Goal: Information Seeking & Learning: Learn about a topic

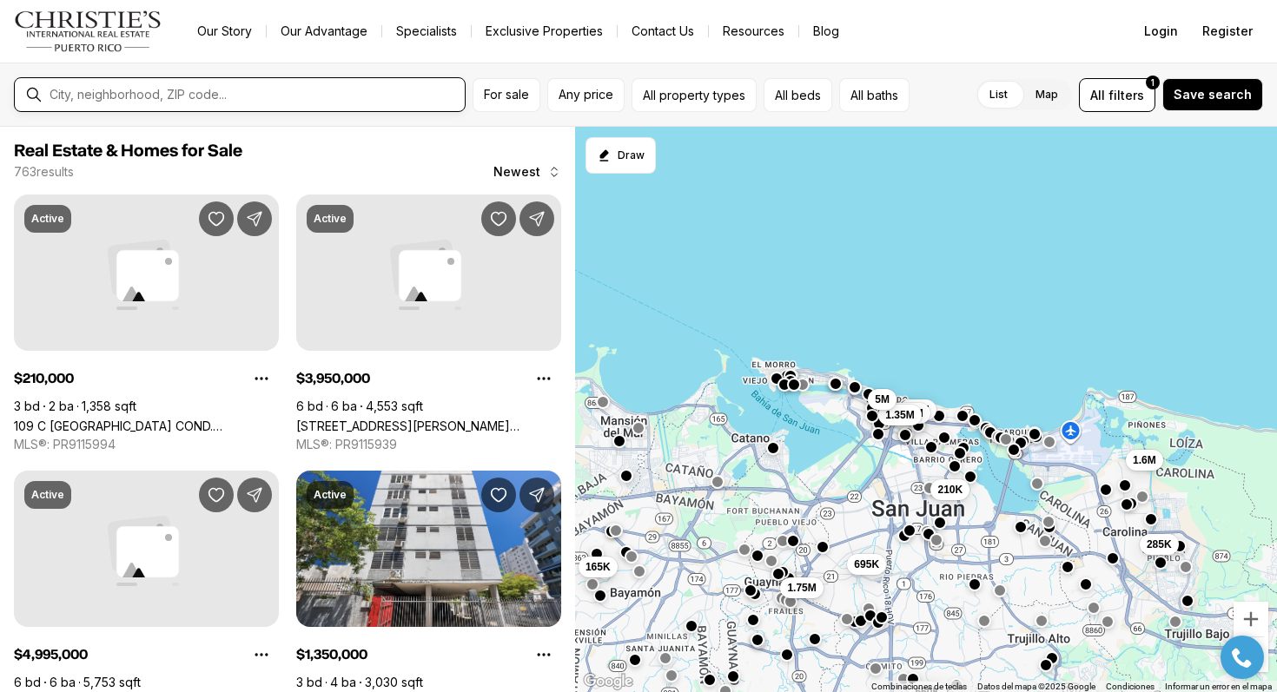
click at [360, 99] on input "text" at bounding box center [253, 95] width 408 height 16
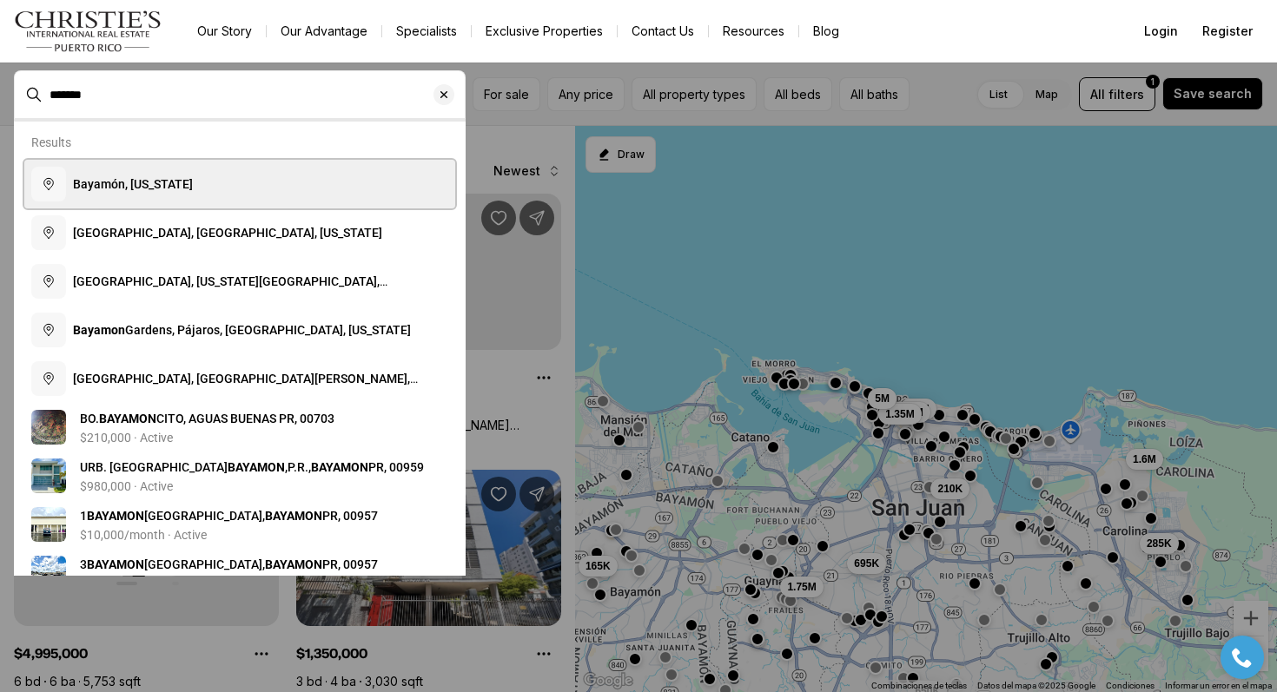
click at [325, 173] on button "Bayamón, Puerto Rico" at bounding box center [239, 184] width 431 height 49
type input "**********"
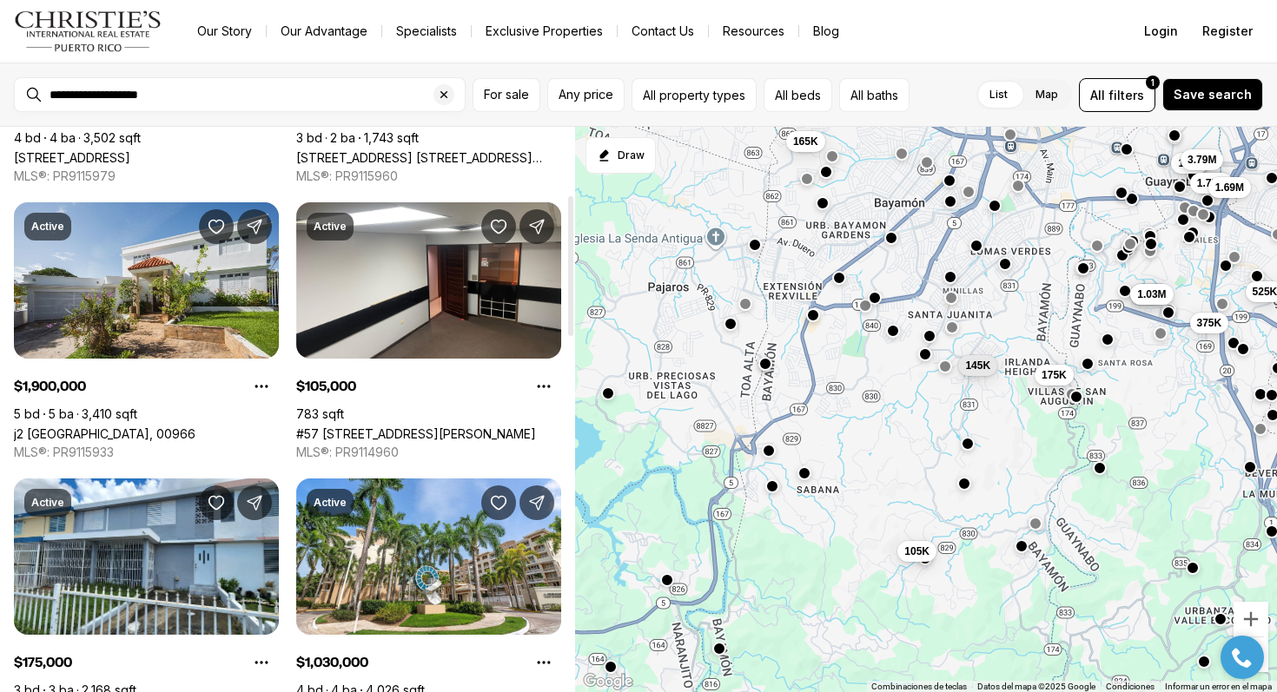
scroll to position [277, 0]
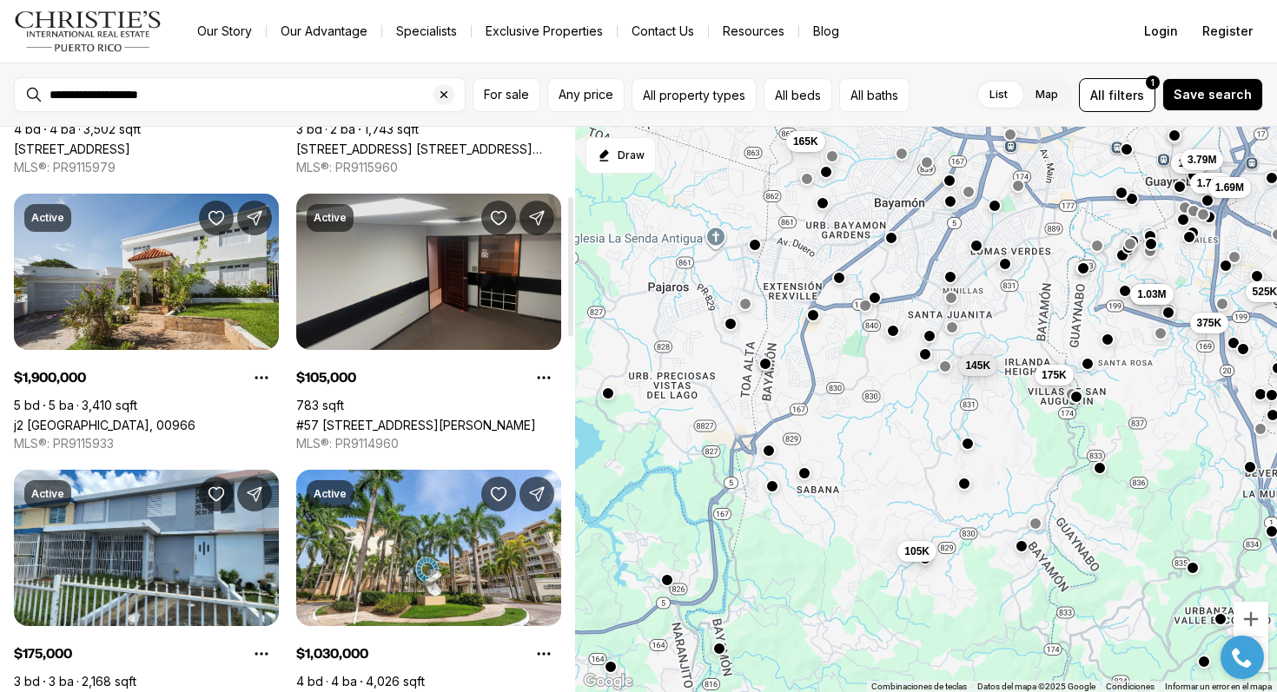
click at [474, 418] on link "#57 [STREET_ADDRESS][PERSON_NAME]" at bounding box center [416, 425] width 240 height 15
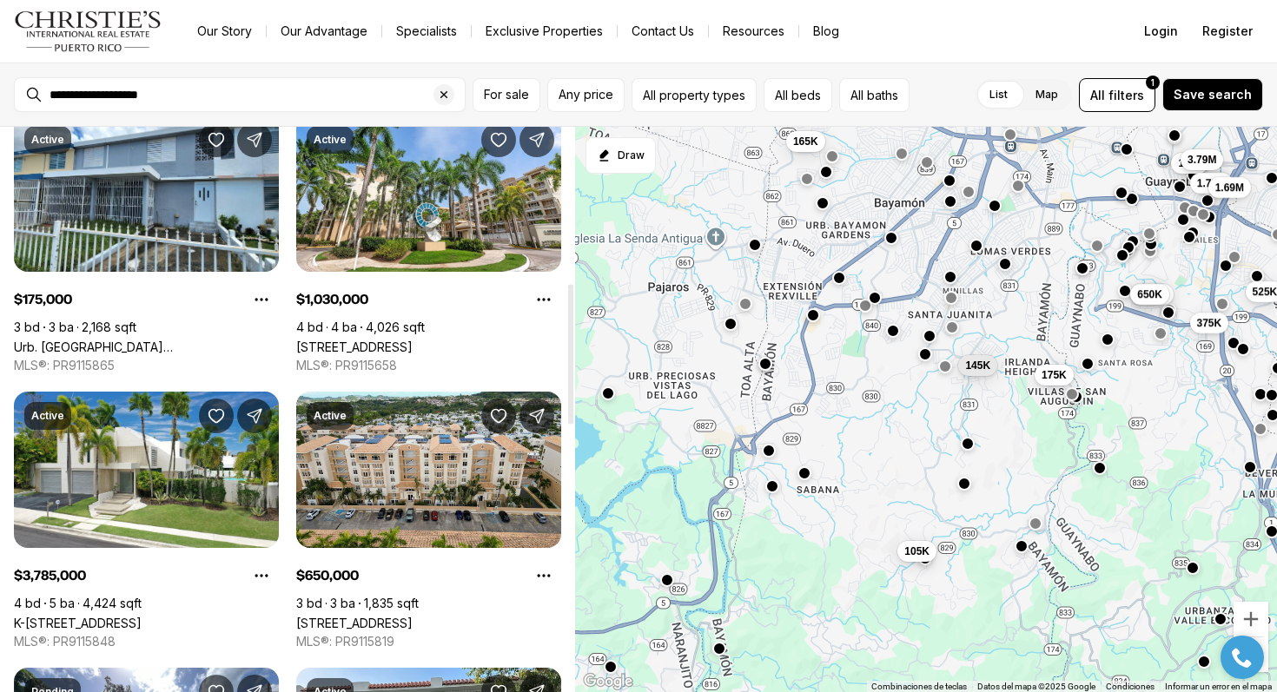
scroll to position [632, 0]
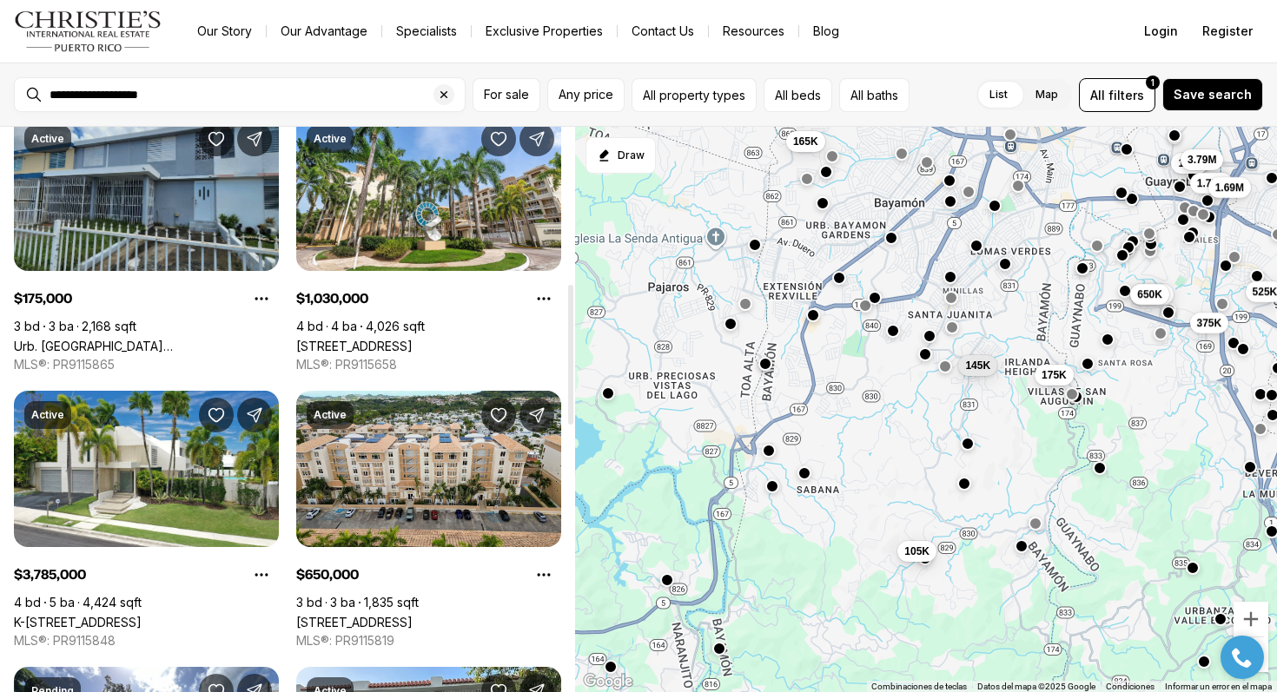
click at [155, 339] on link "Urb. [GEOGRAPHIC_DATA] [GEOGRAPHIC_DATA], [GEOGRAPHIC_DATA], 00956" at bounding box center [146, 346] width 265 height 15
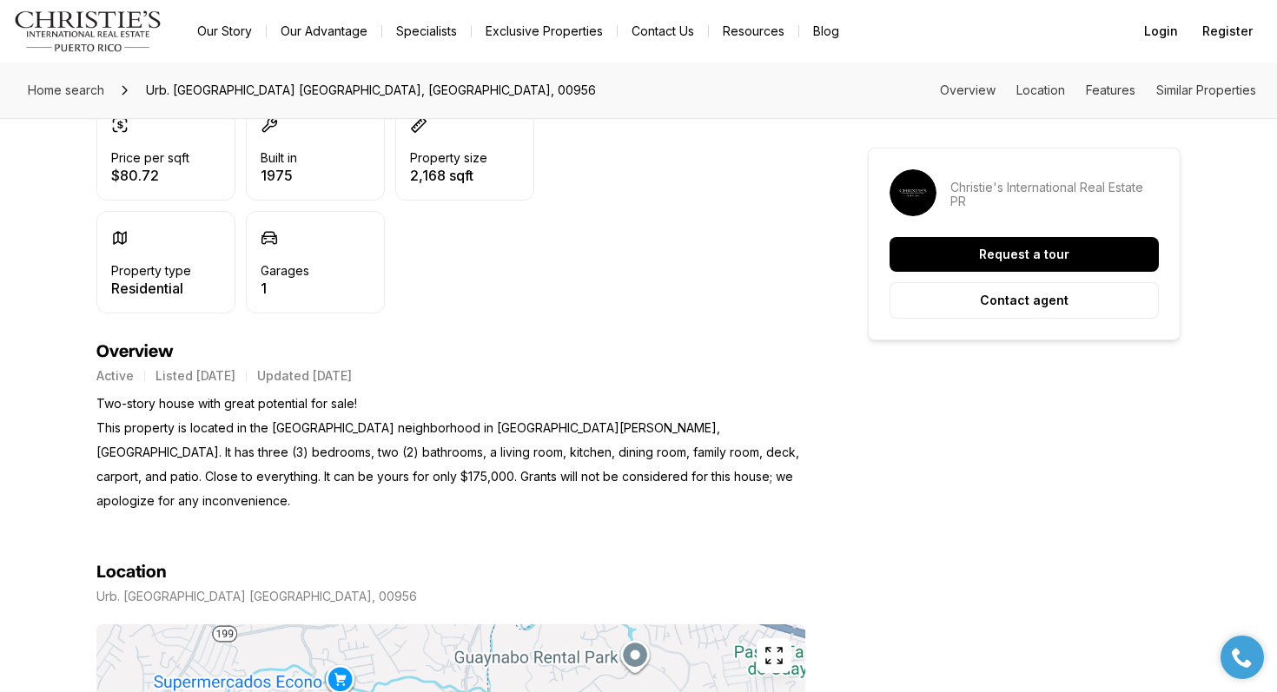
scroll to position [557, 0]
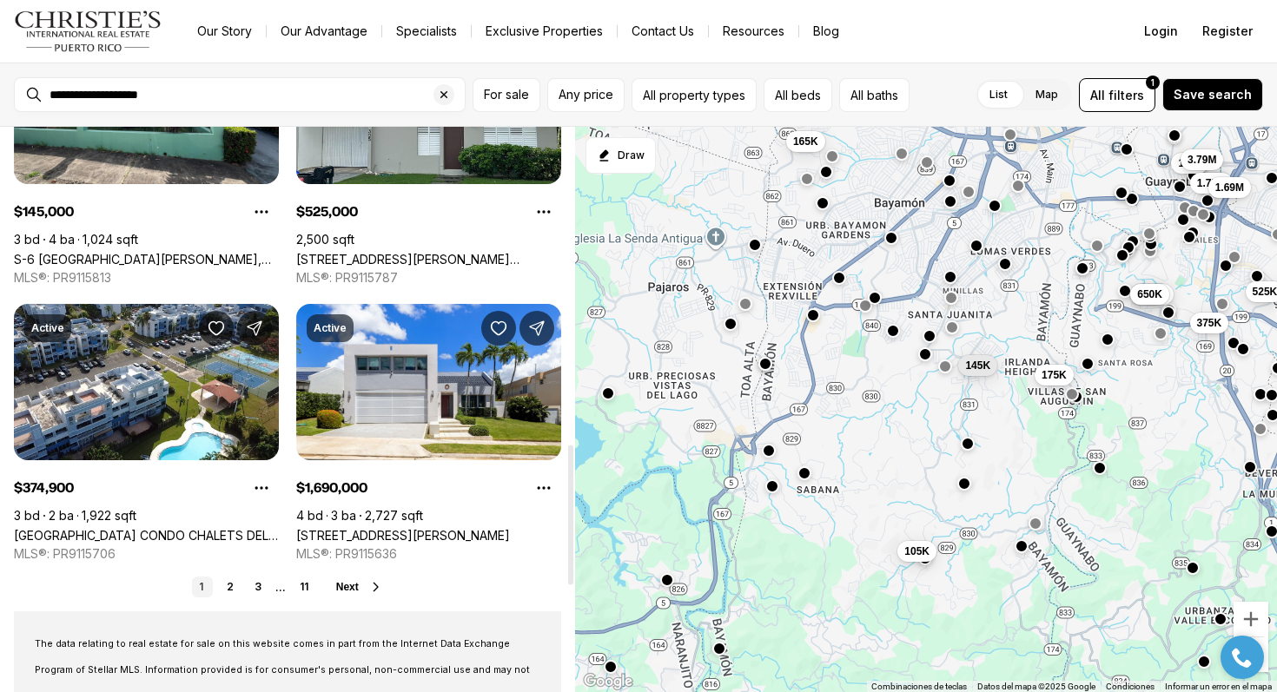
scroll to position [1298, 0]
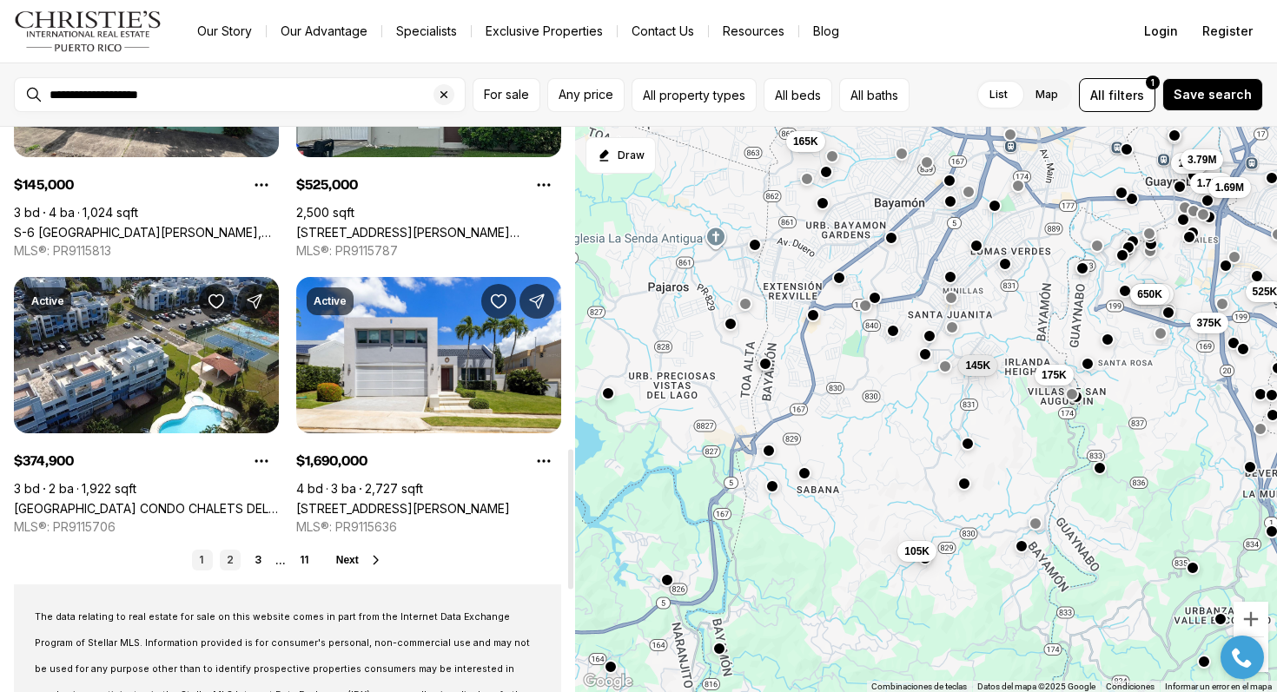
click at [230, 559] on link "2" at bounding box center [230, 560] width 21 height 21
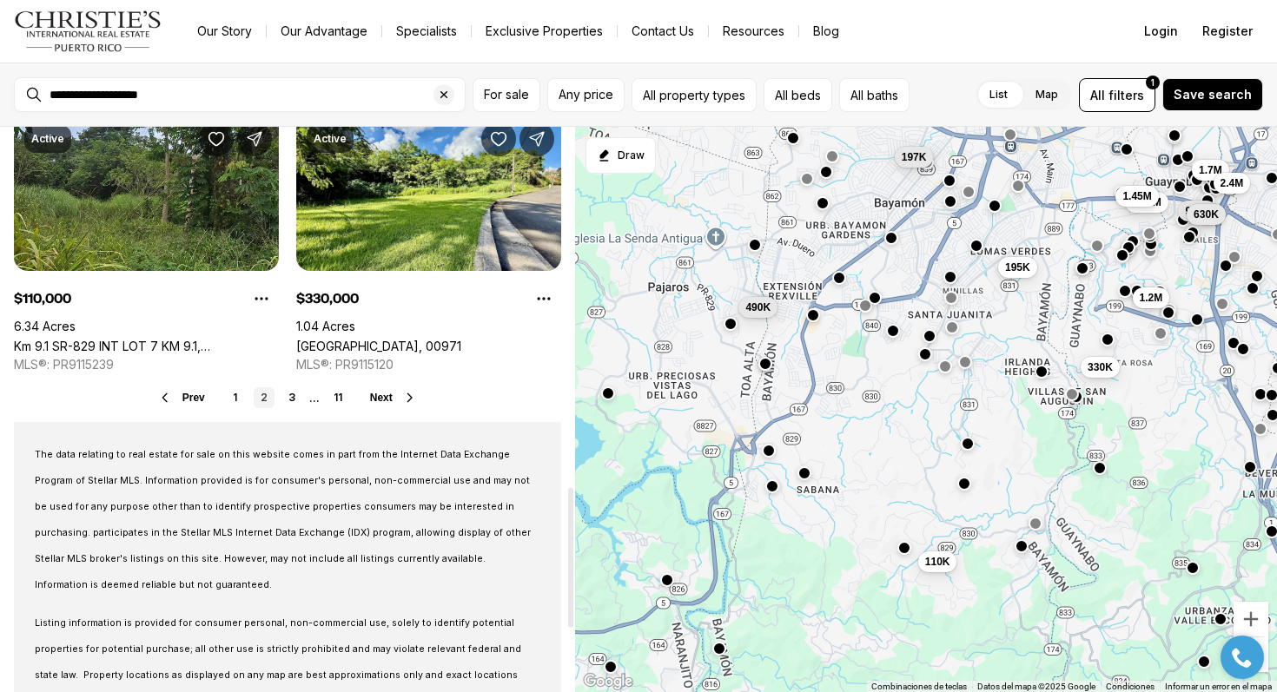
scroll to position [1468, 0]
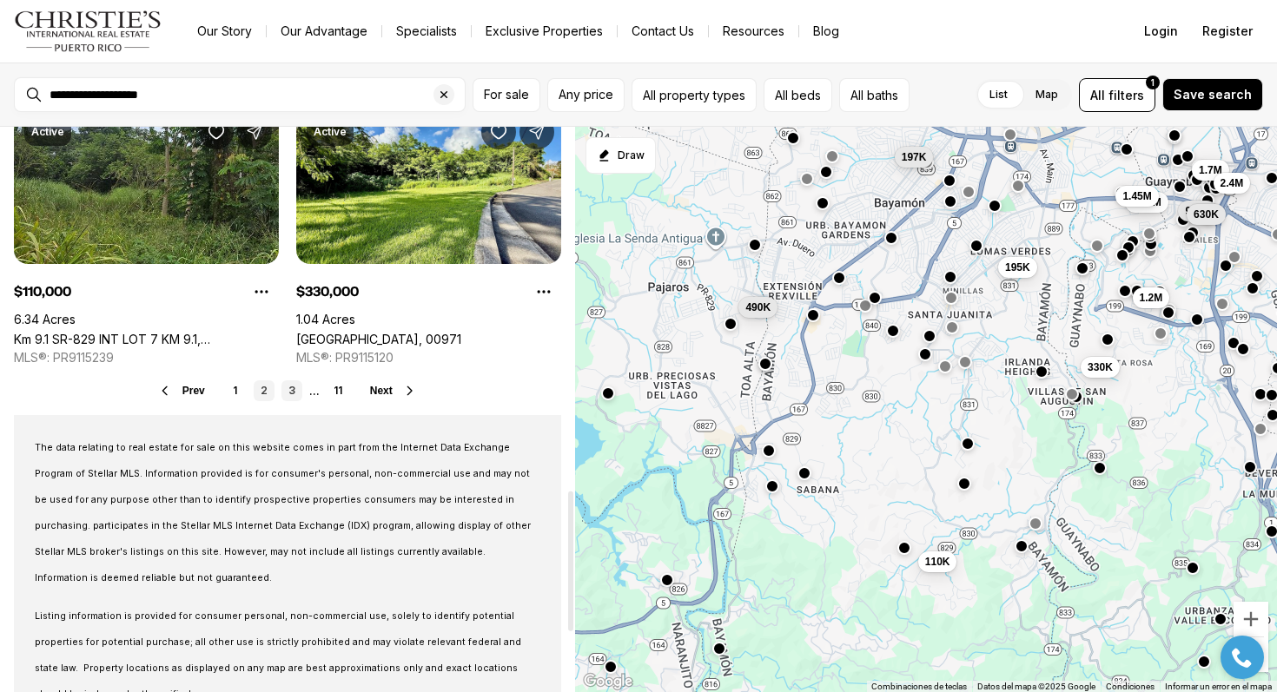
click at [287, 381] on link "3" at bounding box center [291, 390] width 21 height 21
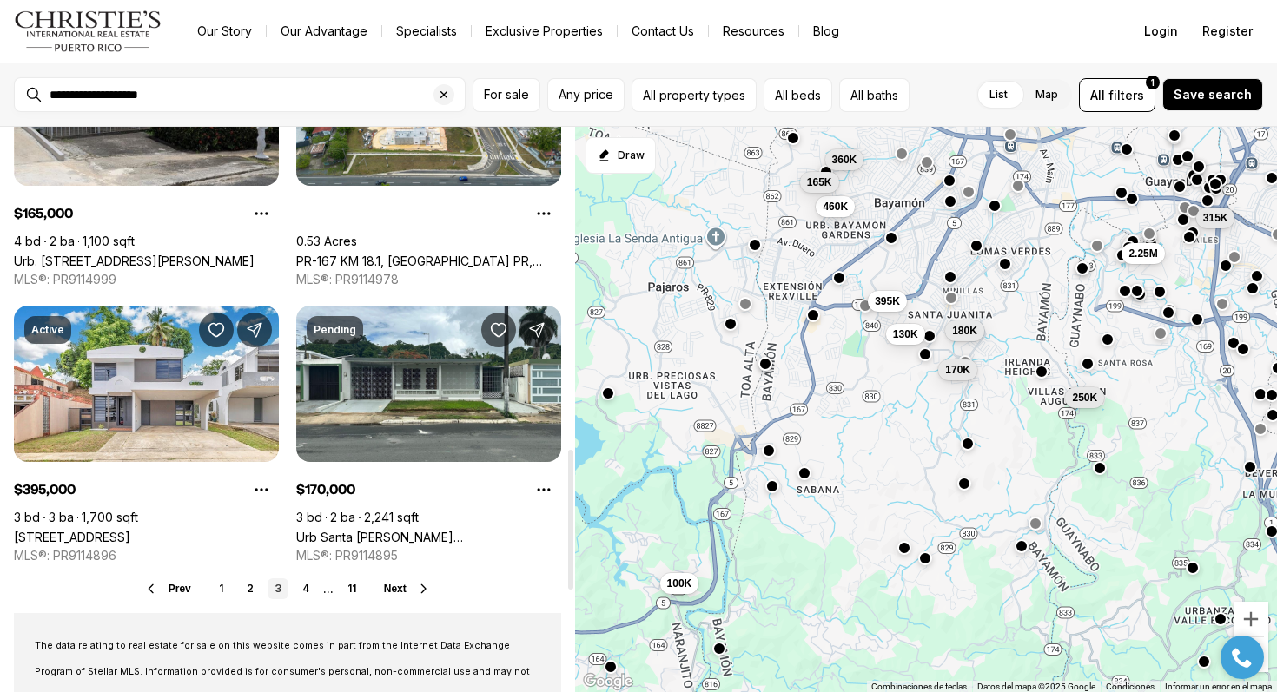
scroll to position [1302, 0]
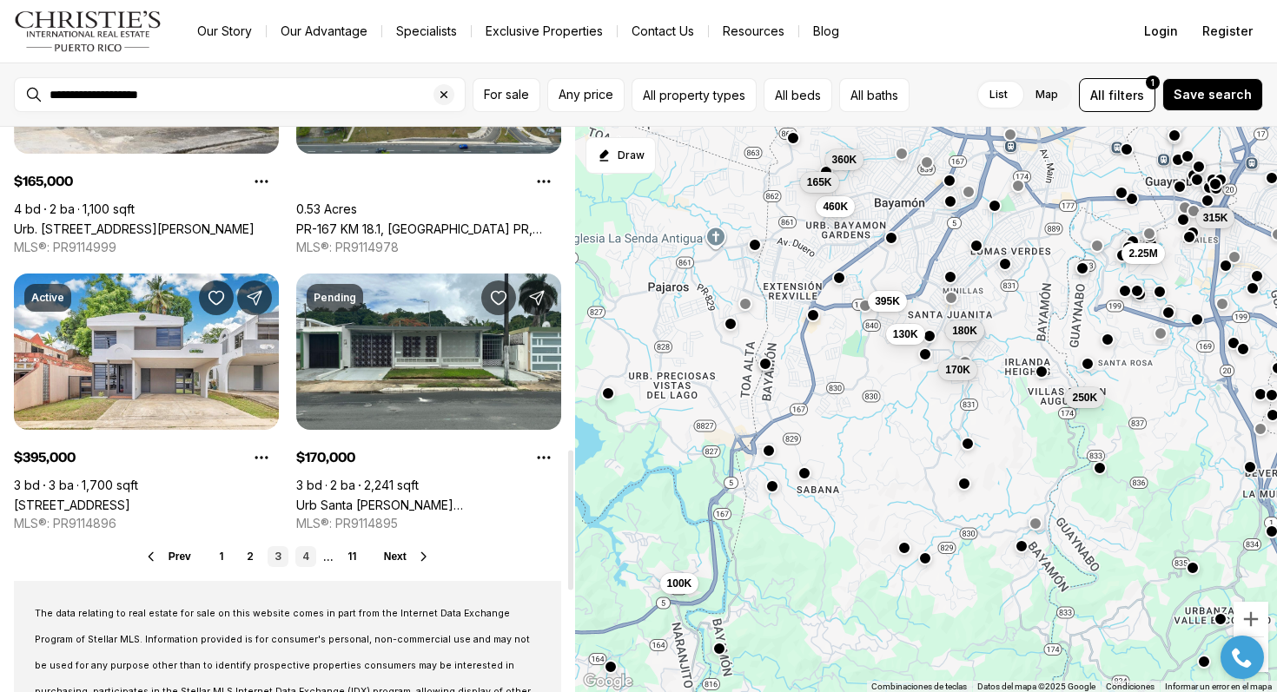
click at [311, 557] on link "4" at bounding box center [305, 556] width 21 height 21
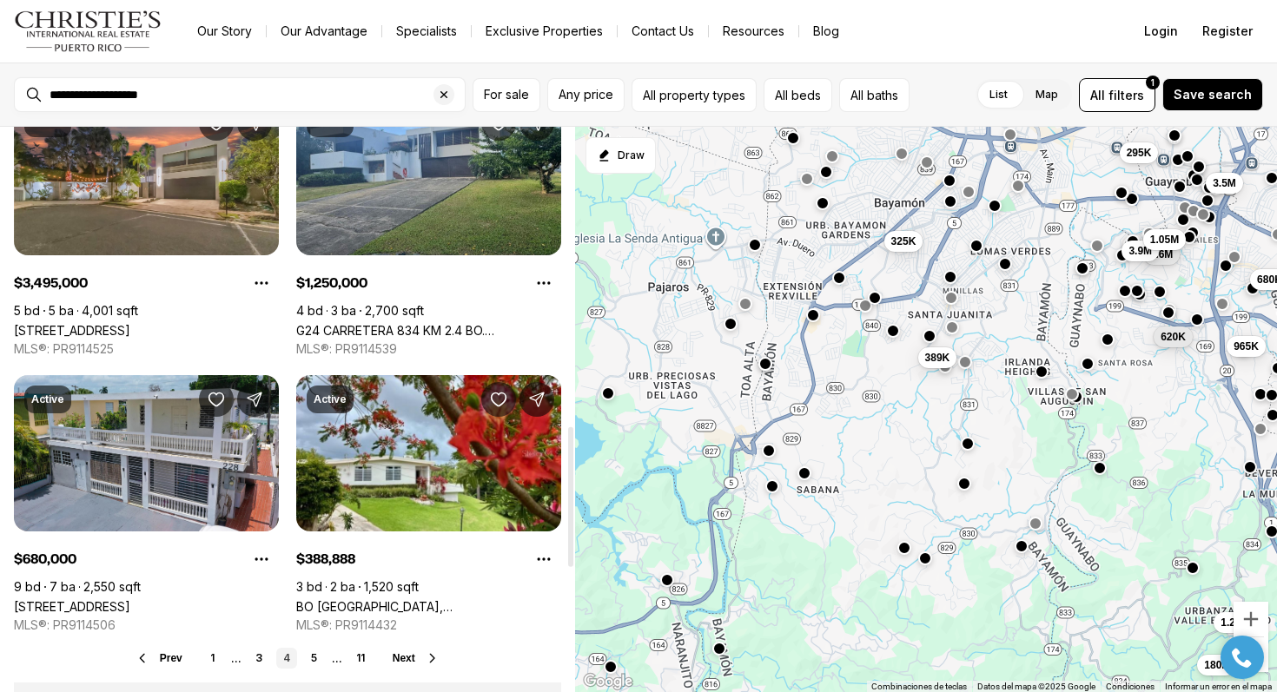
scroll to position [1226, 0]
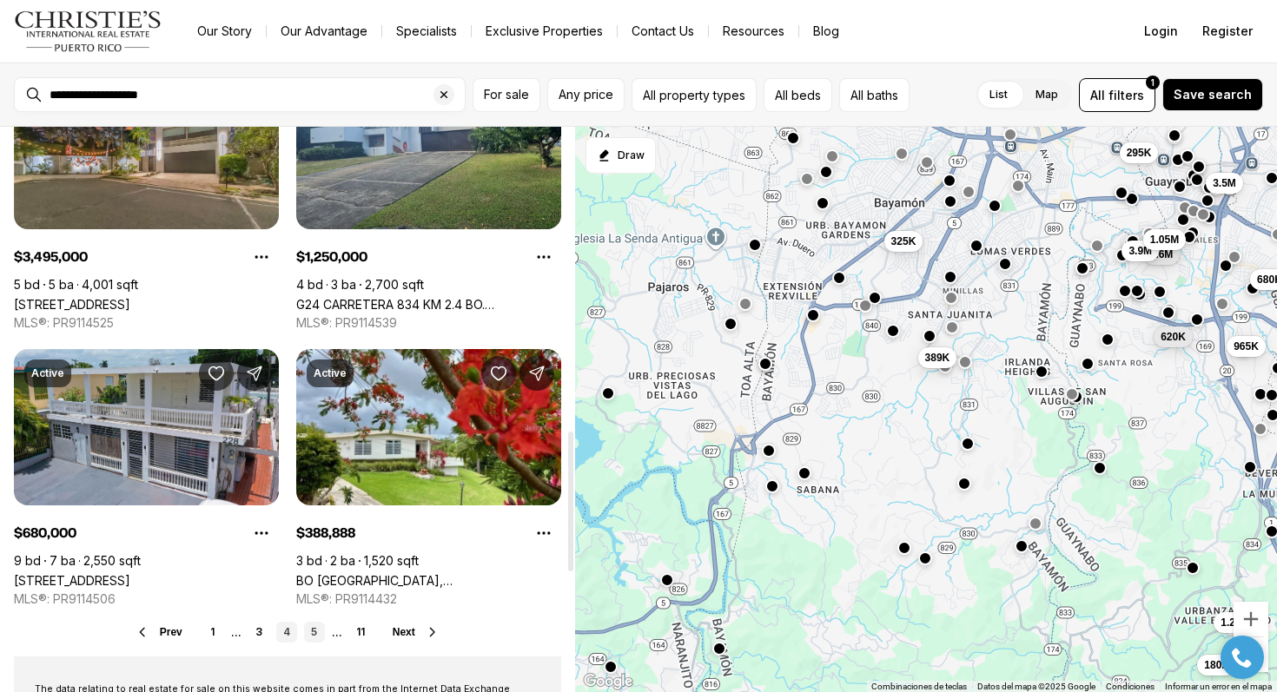
click at [311, 630] on link "5" at bounding box center [314, 632] width 21 height 21
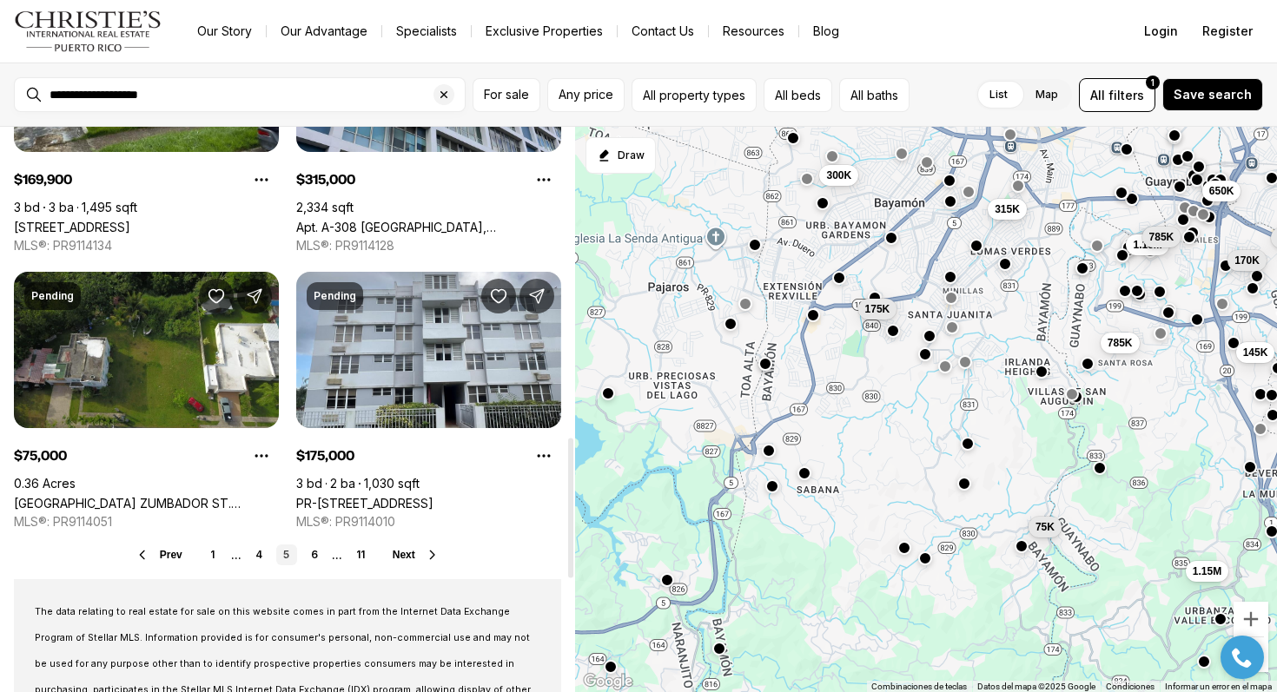
scroll to position [1341, 0]
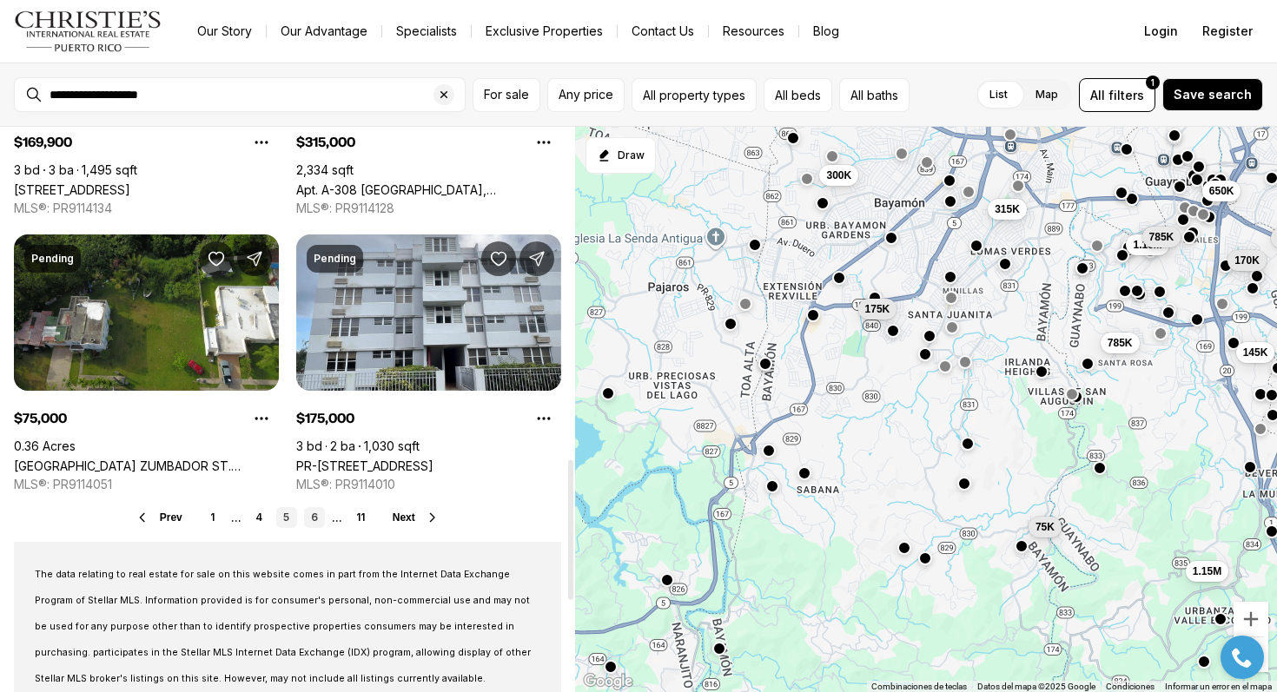
click at [315, 507] on link "6" at bounding box center [314, 517] width 21 height 21
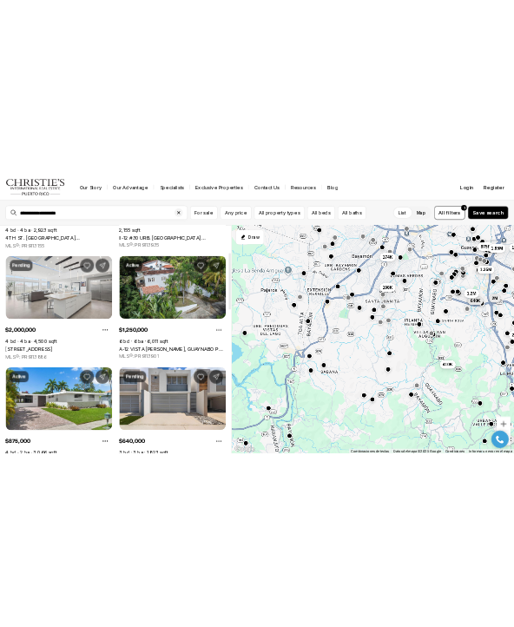
scroll to position [268, 0]
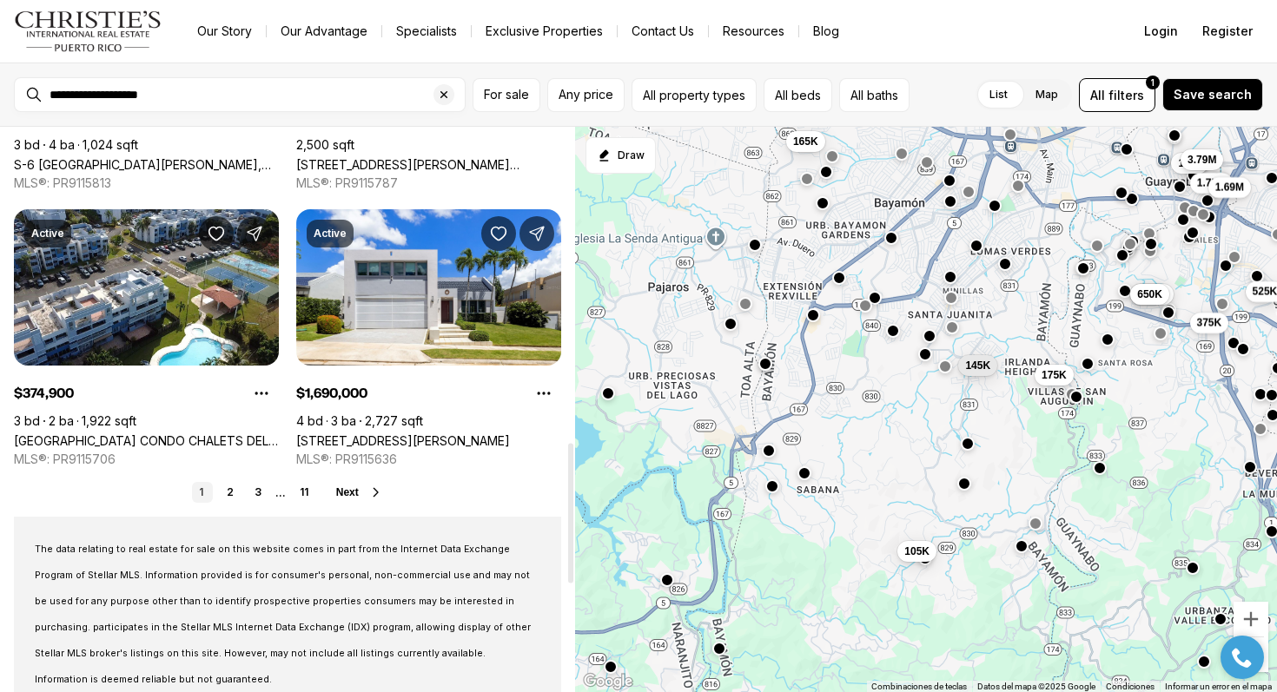
scroll to position [1369, 0]
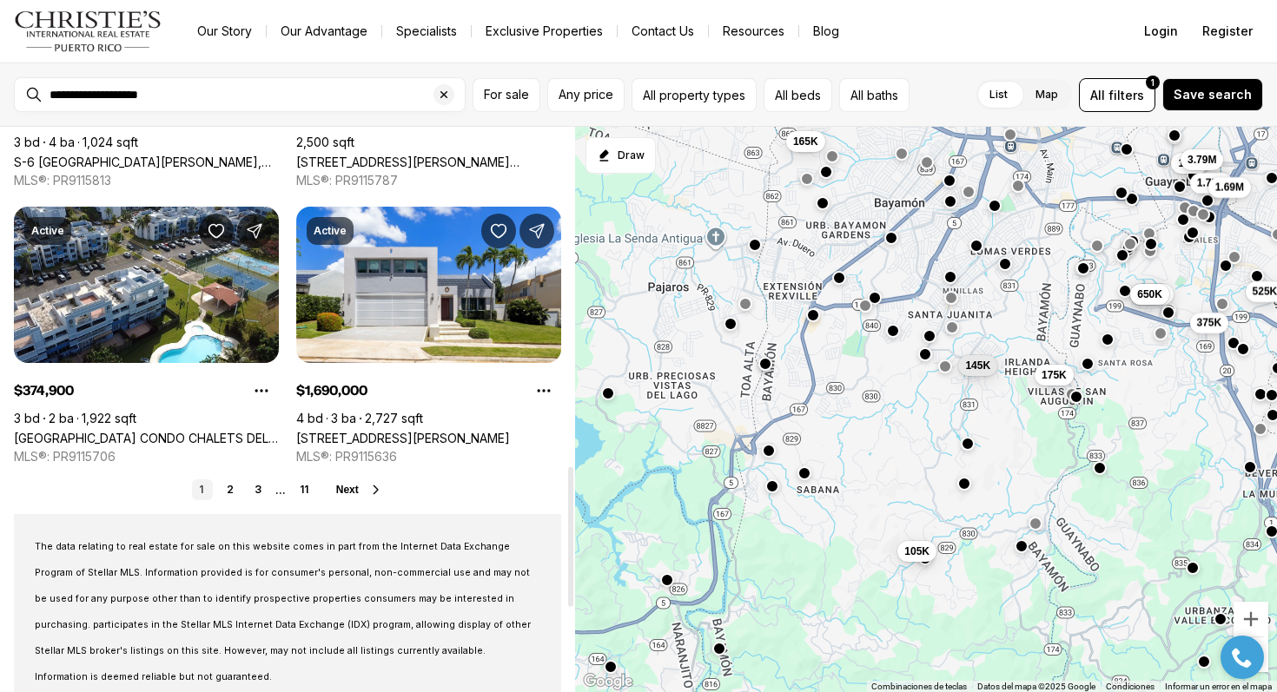
click at [357, 486] on span "Next" at bounding box center [347, 490] width 23 height 12
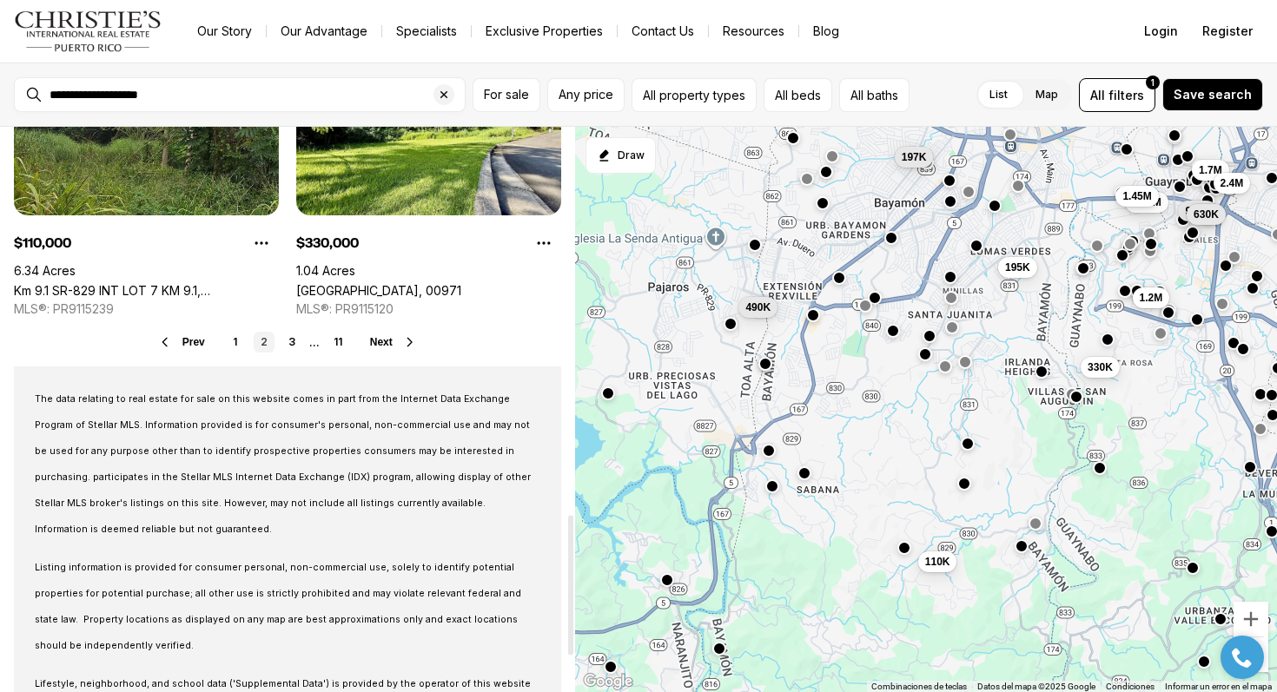
scroll to position [1443, 0]
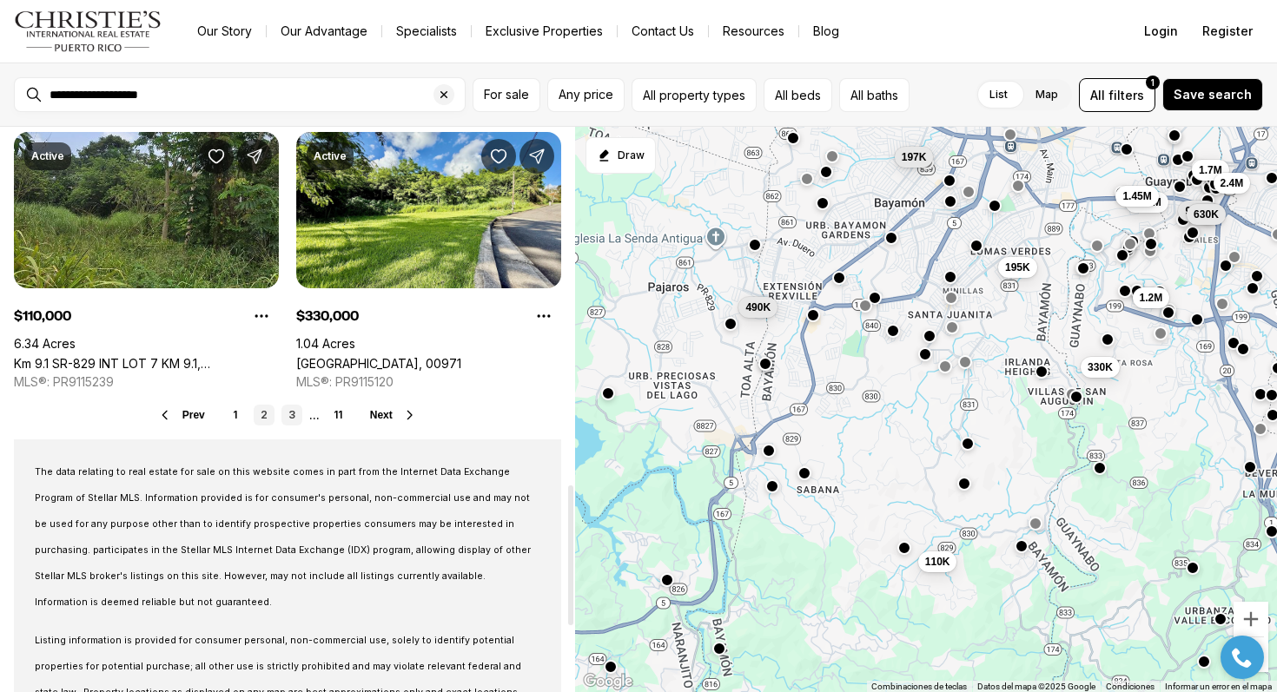
click at [290, 416] on link "3" at bounding box center [291, 415] width 21 height 21
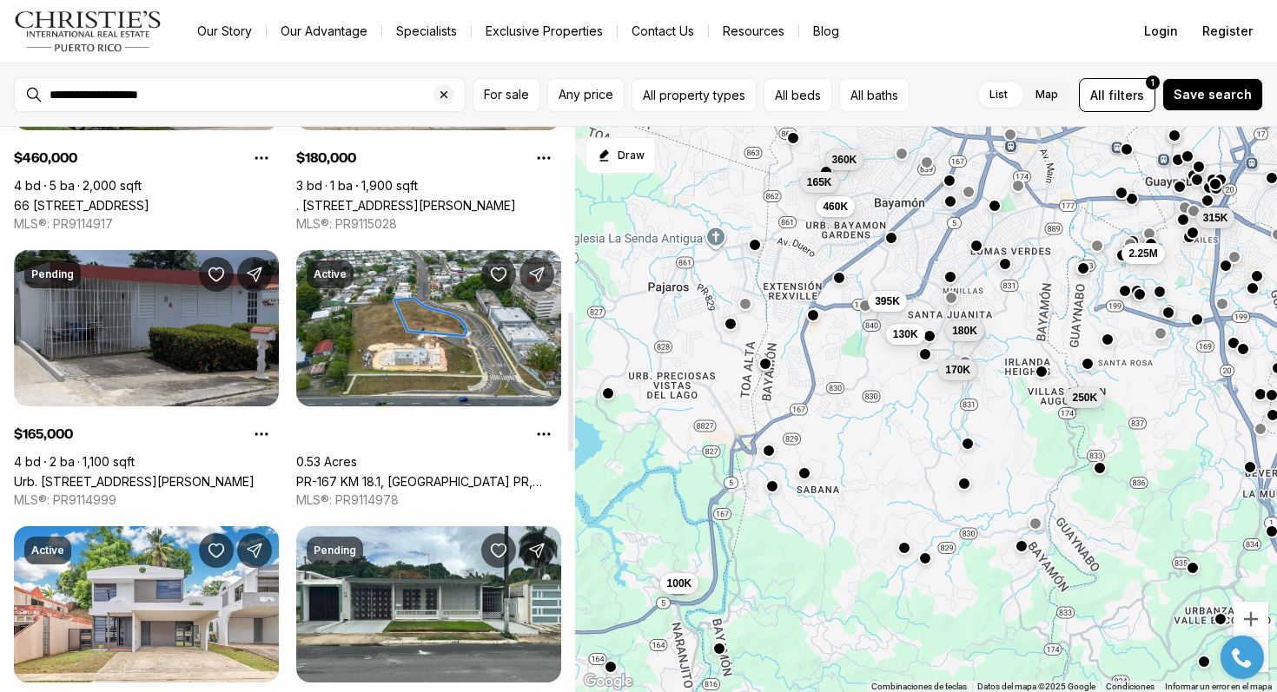
scroll to position [1468, 0]
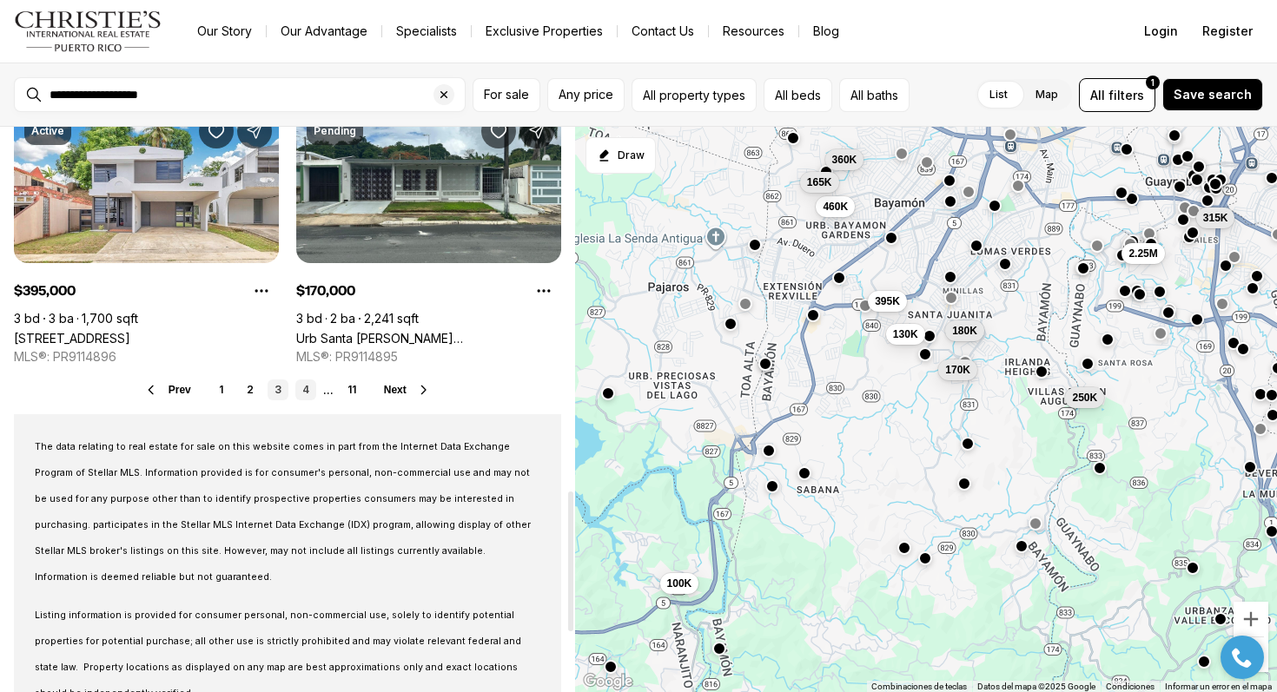
click at [300, 381] on link "4" at bounding box center [305, 389] width 21 height 21
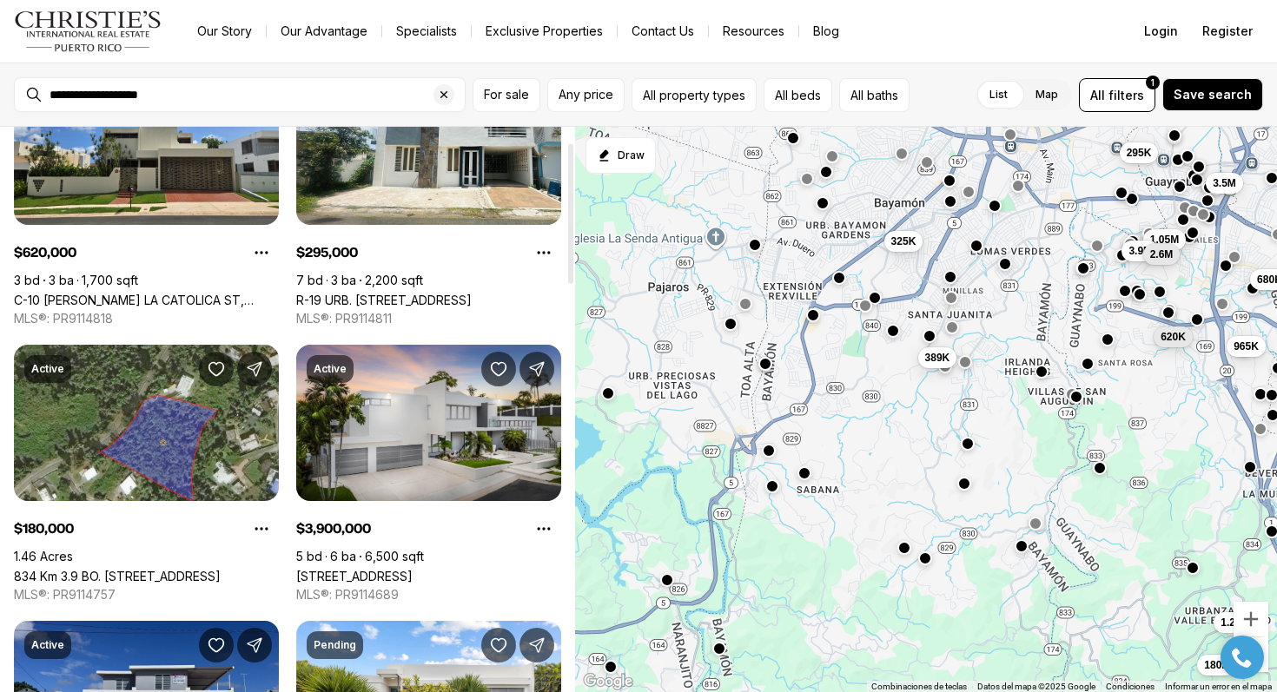
scroll to position [1707, 0]
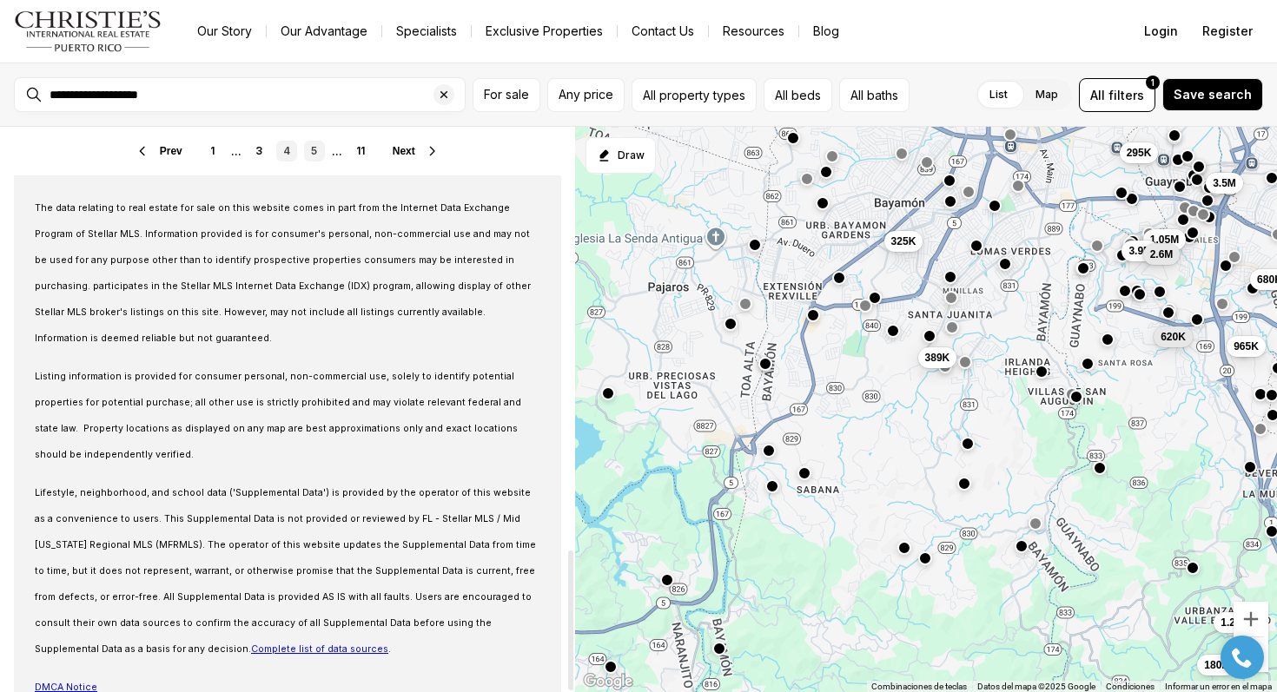
click at [313, 149] on link "5" at bounding box center [314, 151] width 21 height 21
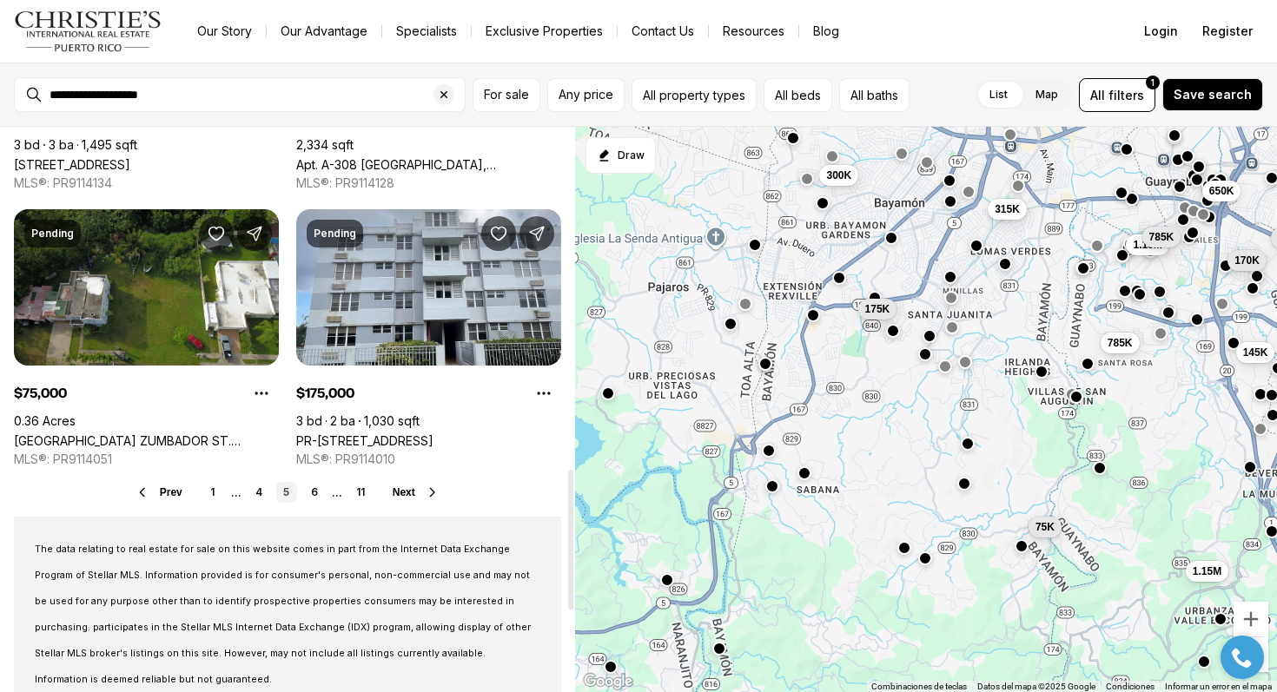
scroll to position [1389, 0]
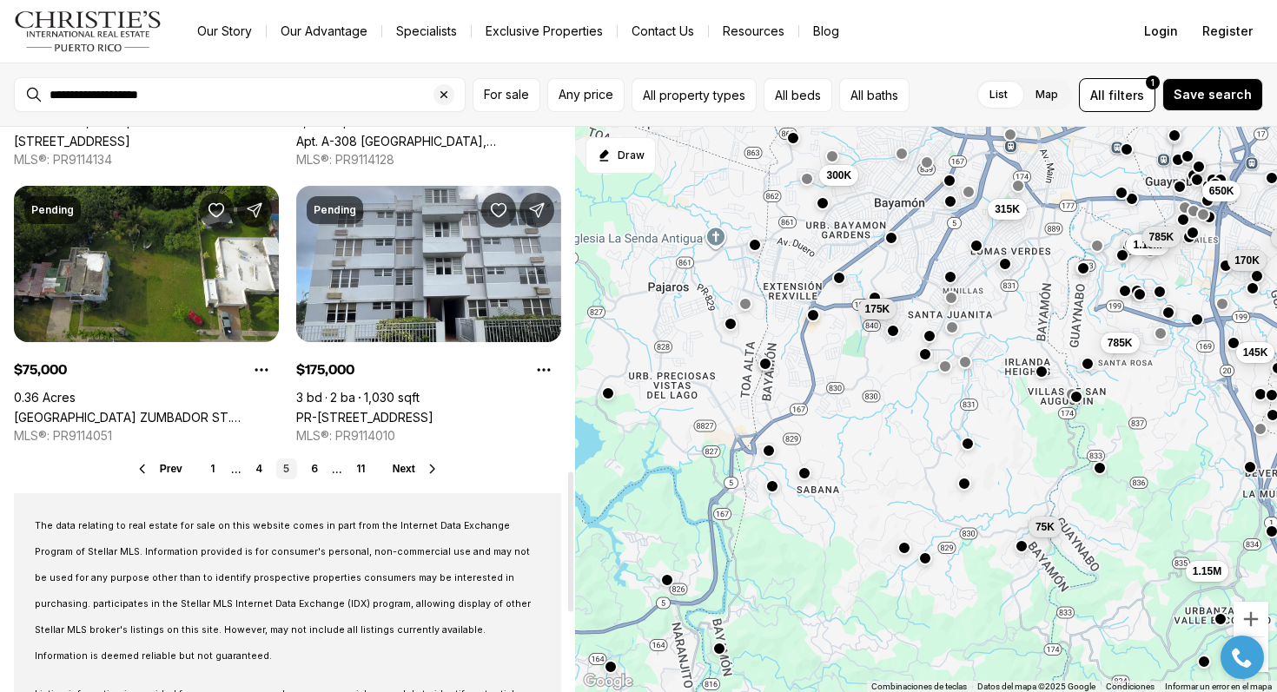
click at [312, 472] on link "6" at bounding box center [314, 469] width 21 height 21
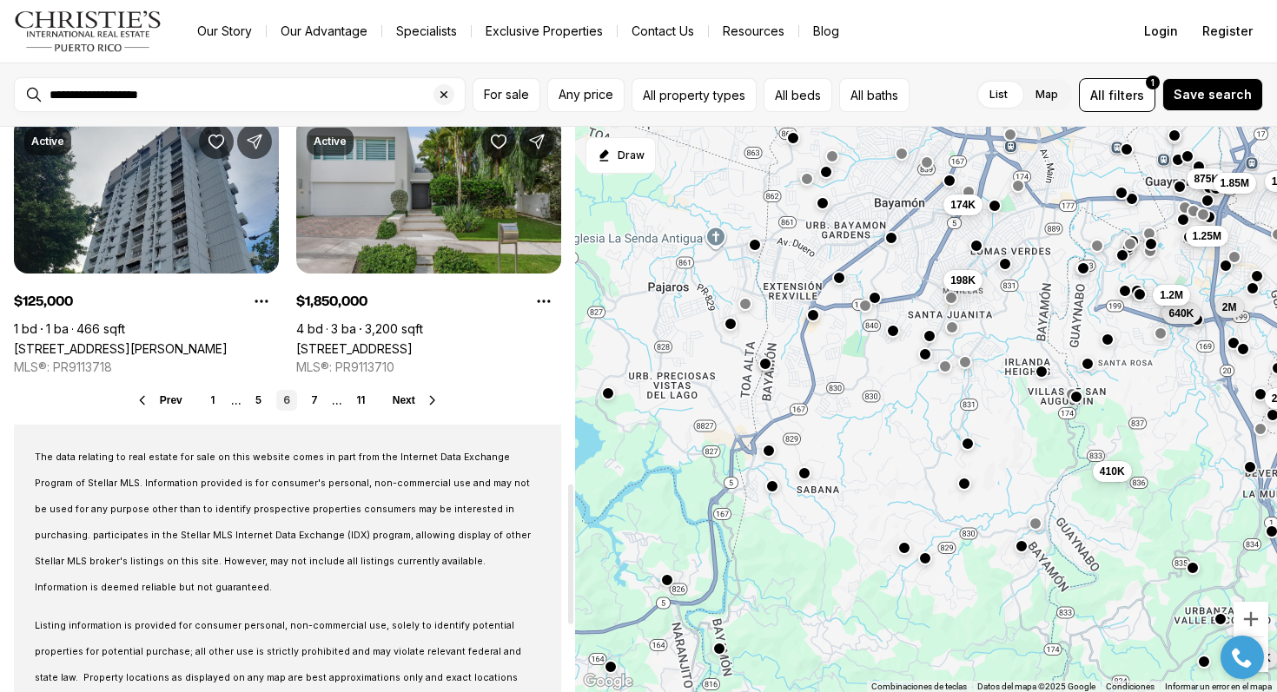
scroll to position [1471, 0]
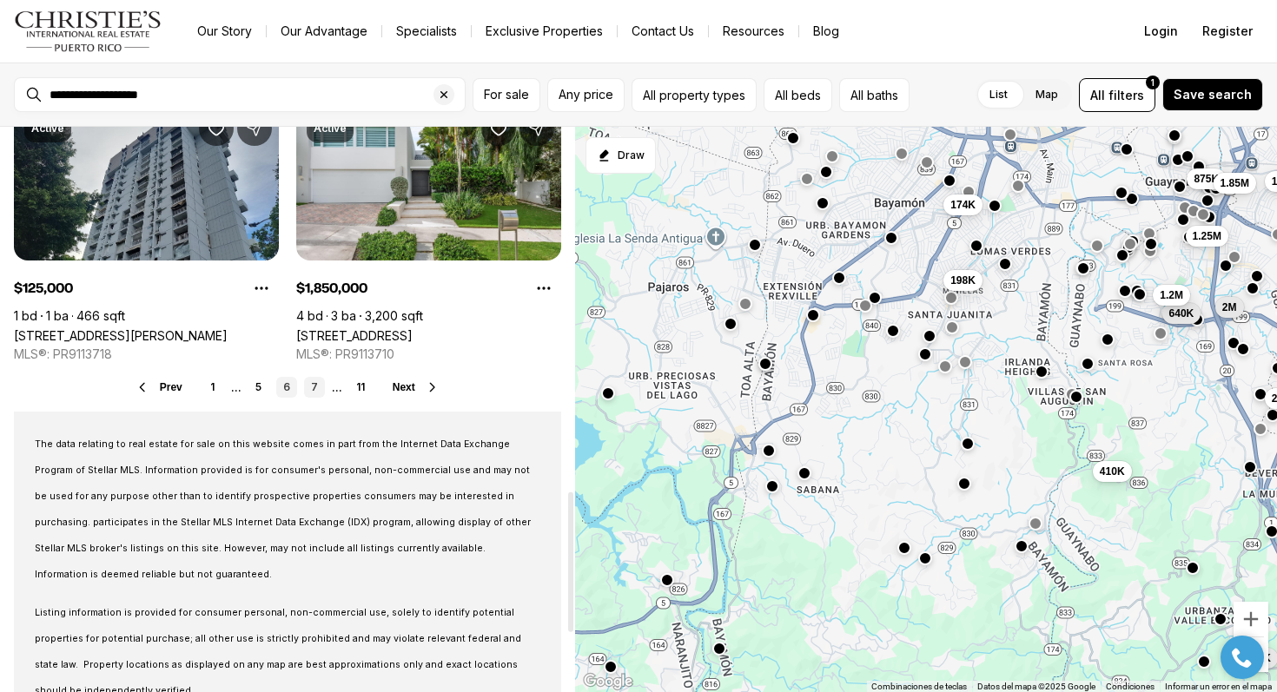
click at [316, 382] on link "7" at bounding box center [314, 387] width 21 height 21
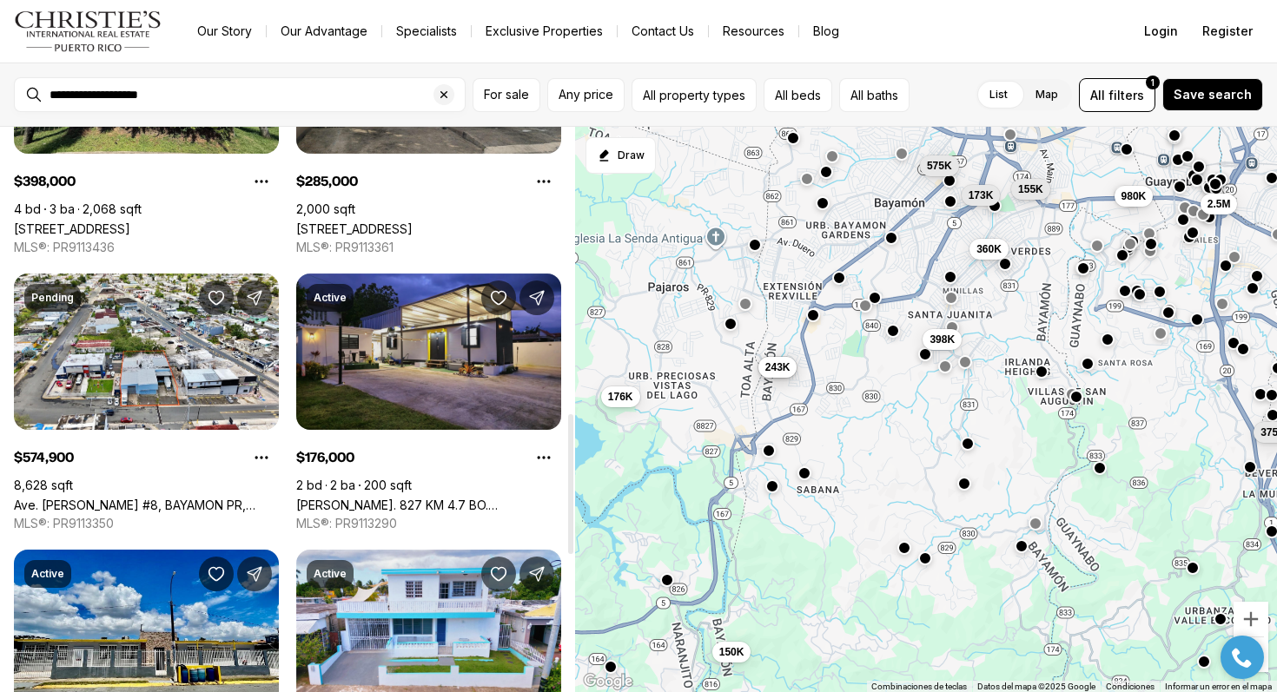
scroll to position [1238, 0]
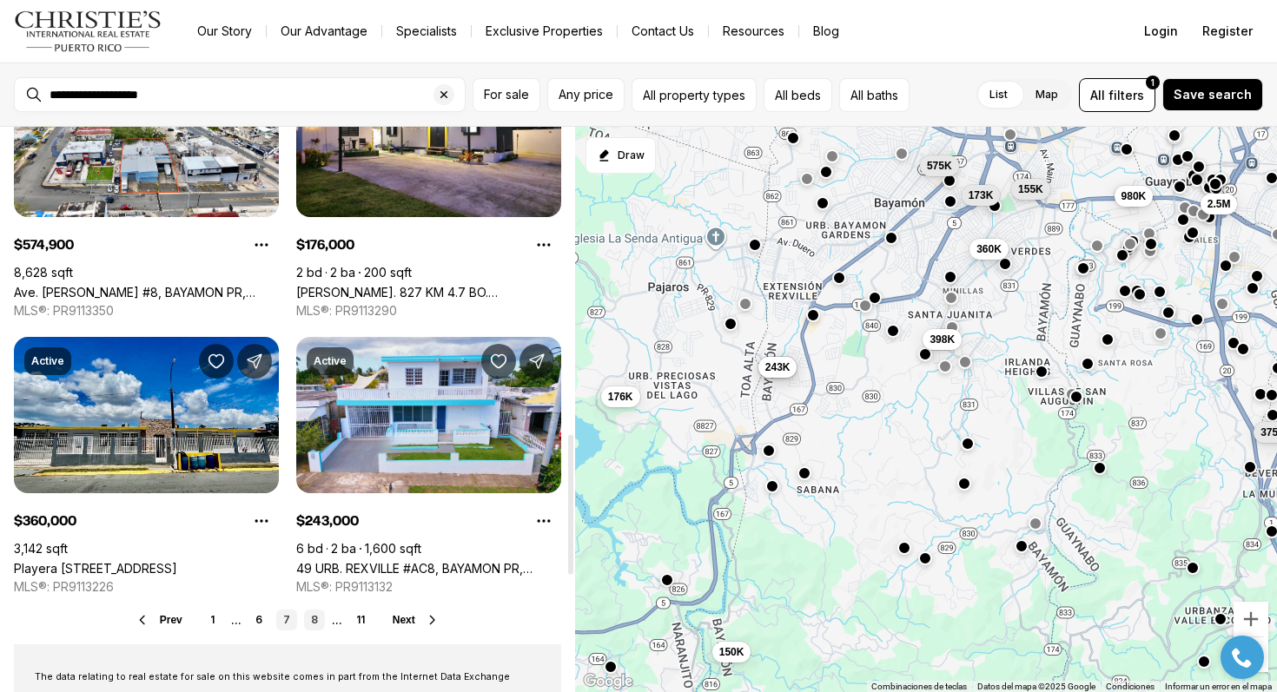
click at [314, 612] on link "8" at bounding box center [314, 620] width 21 height 21
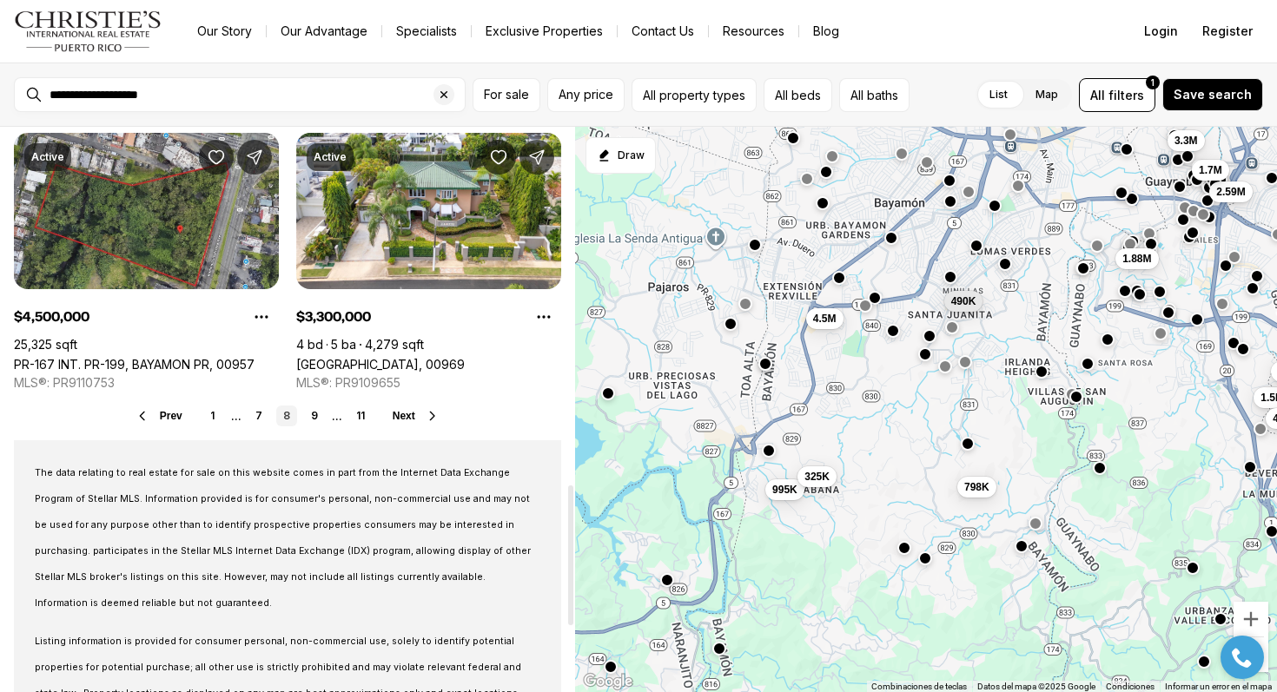
scroll to position [1443, 0]
click at [318, 412] on link "9" at bounding box center [314, 415] width 21 height 21
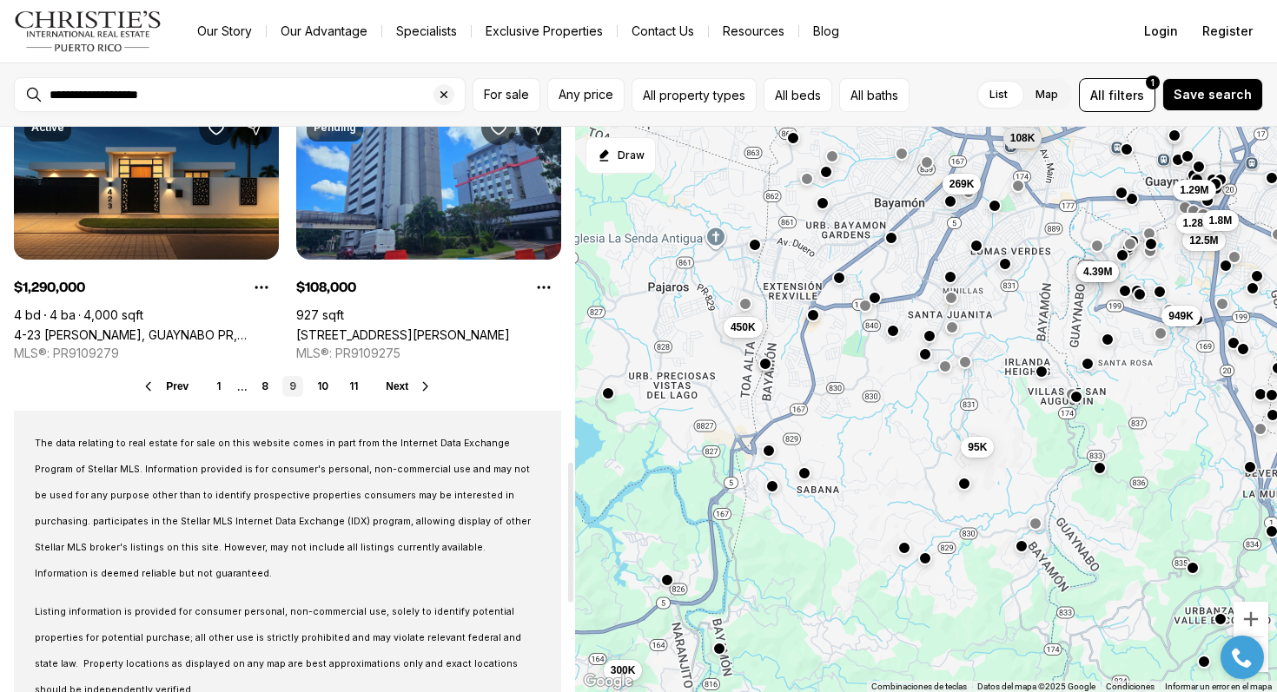
scroll to position [1475, 0]
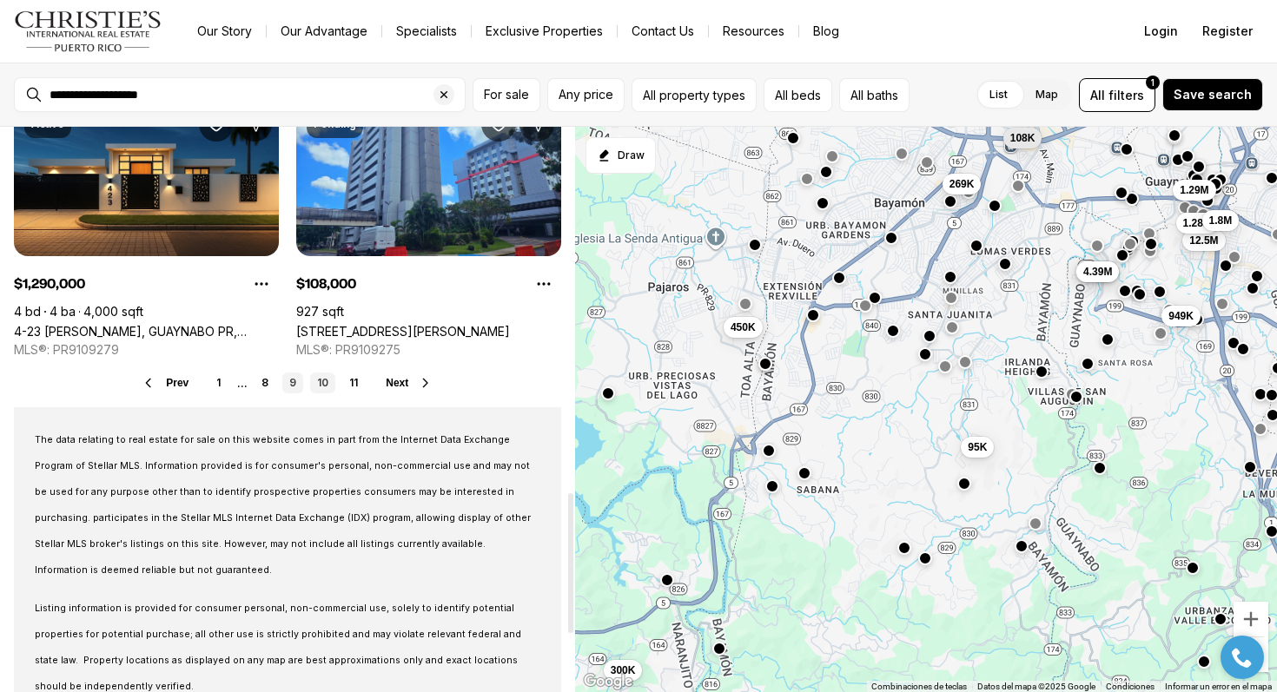
click at [318, 379] on link "10" at bounding box center [322, 383] width 25 height 21
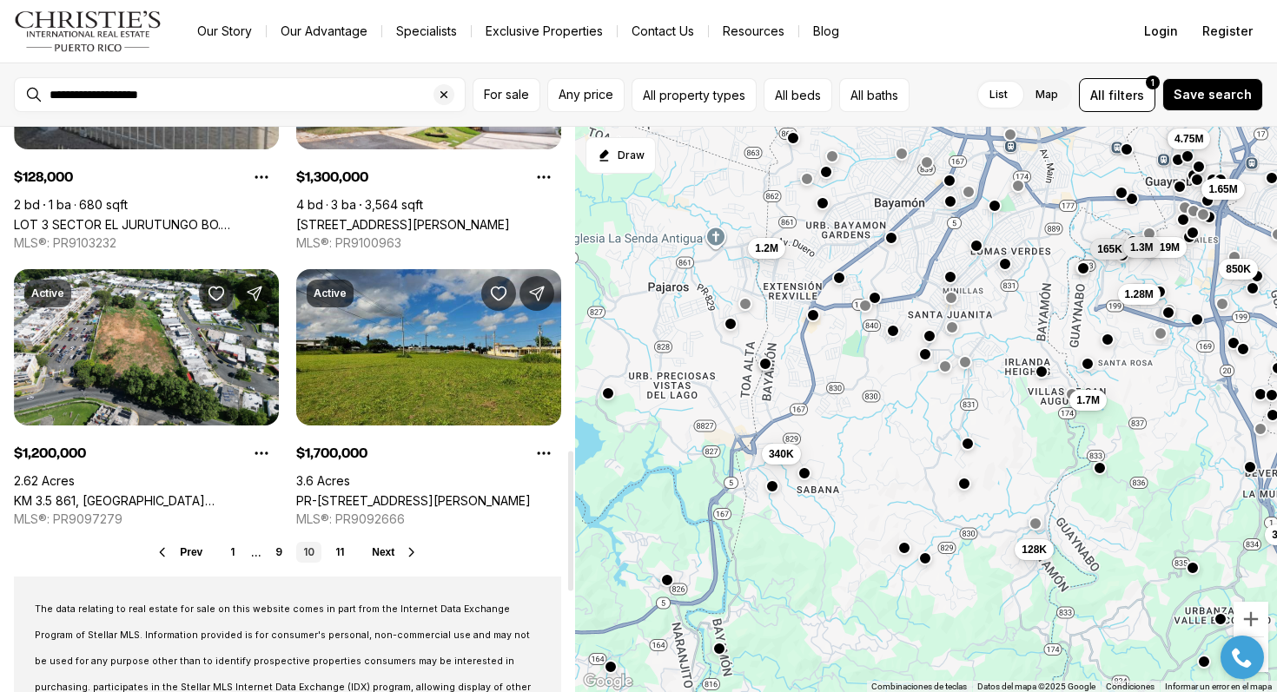
scroll to position [1309, 0]
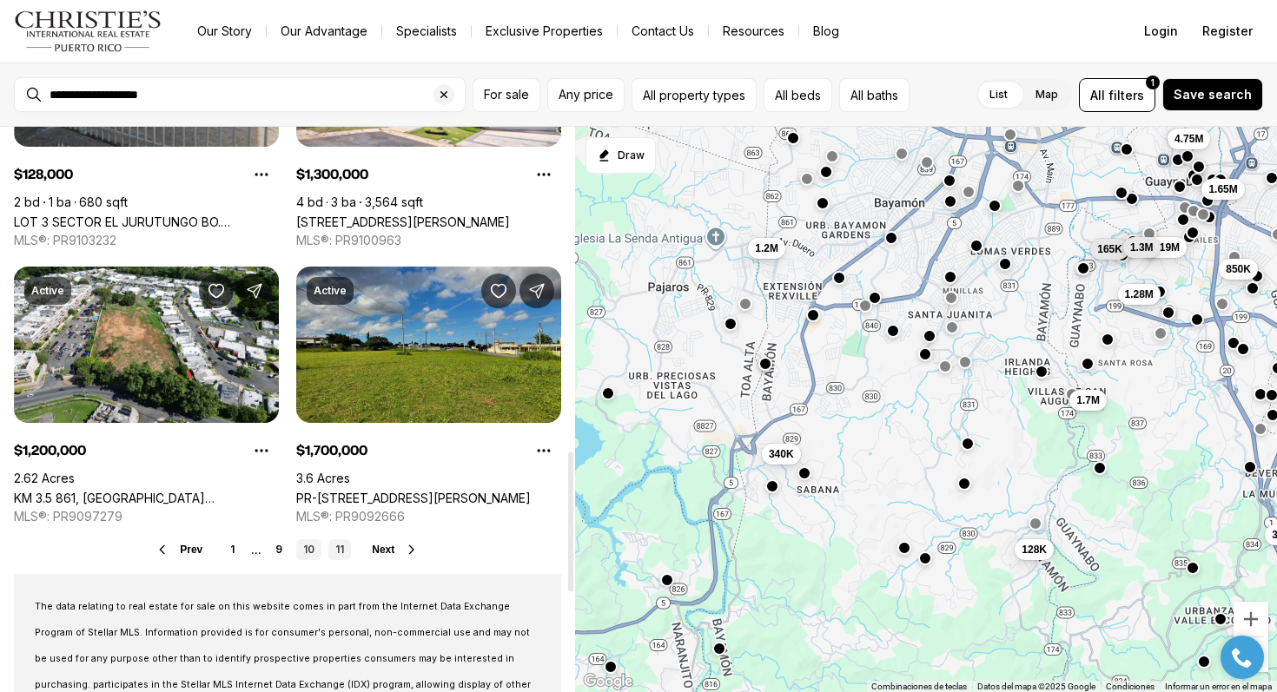
click at [338, 556] on link "11" at bounding box center [339, 549] width 23 height 21
